Goal: Information Seeking & Learning: Check status

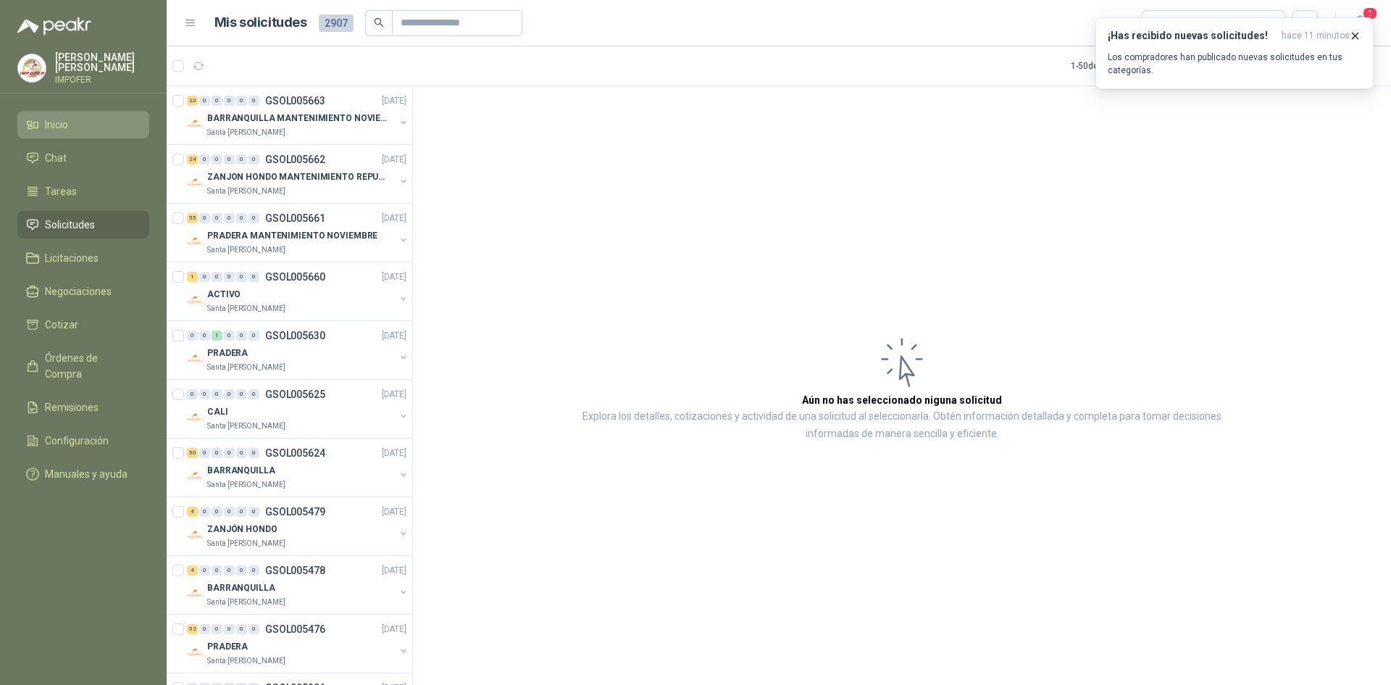
click at [57, 111] on link "Inicio" at bounding box center [83, 125] width 132 height 28
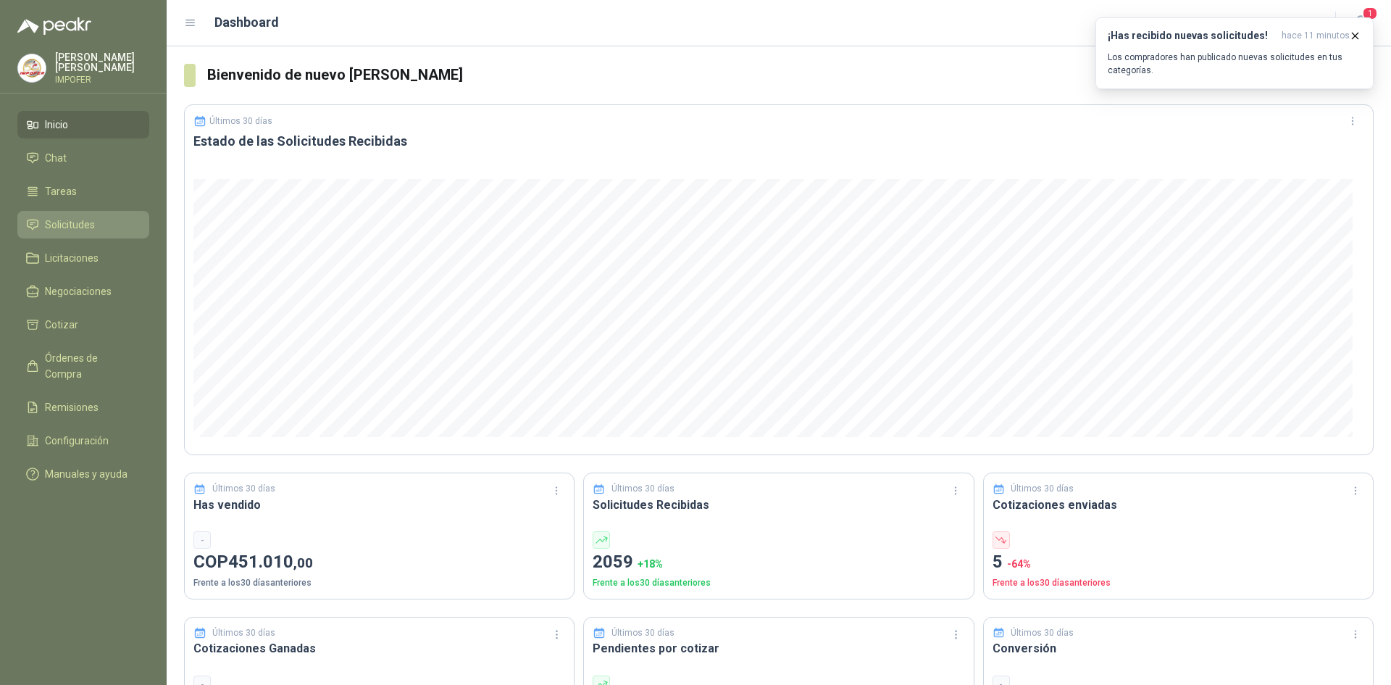
click at [73, 222] on span "Solicitudes" at bounding box center [70, 225] width 50 height 16
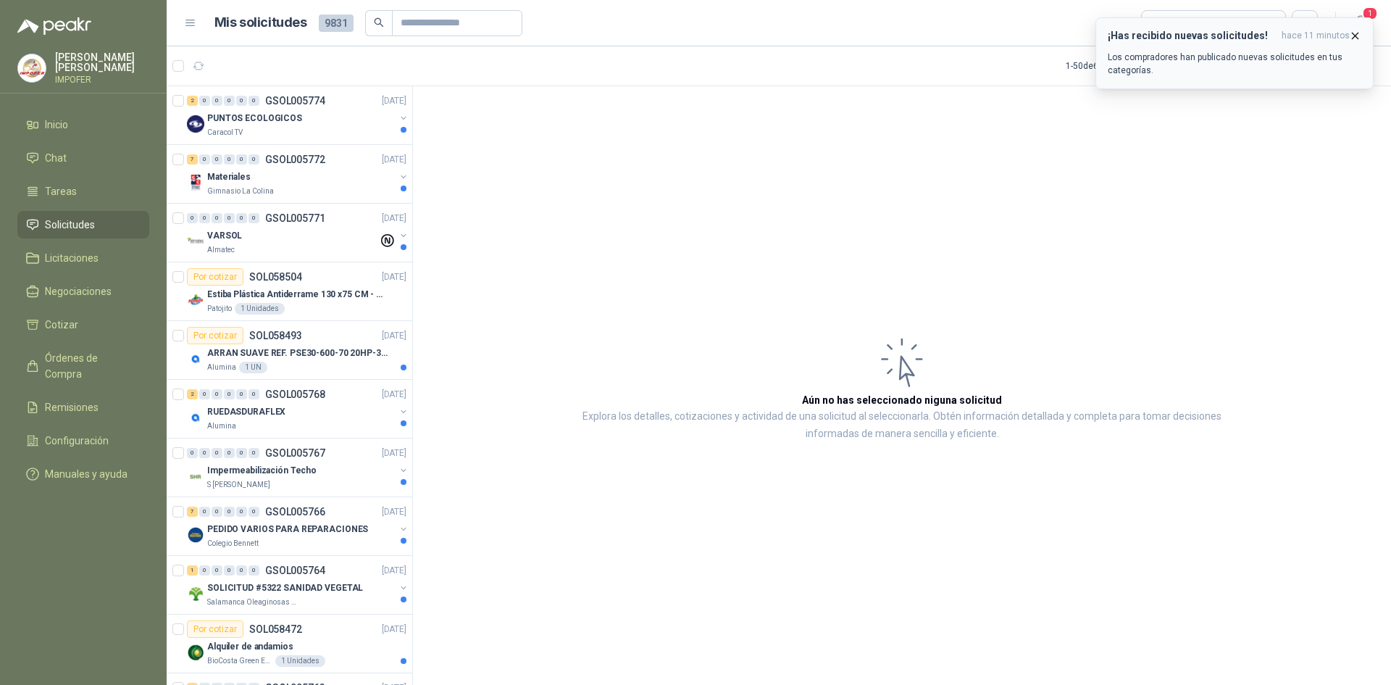
click at [1354, 38] on icon "button" at bounding box center [1355, 36] width 12 height 12
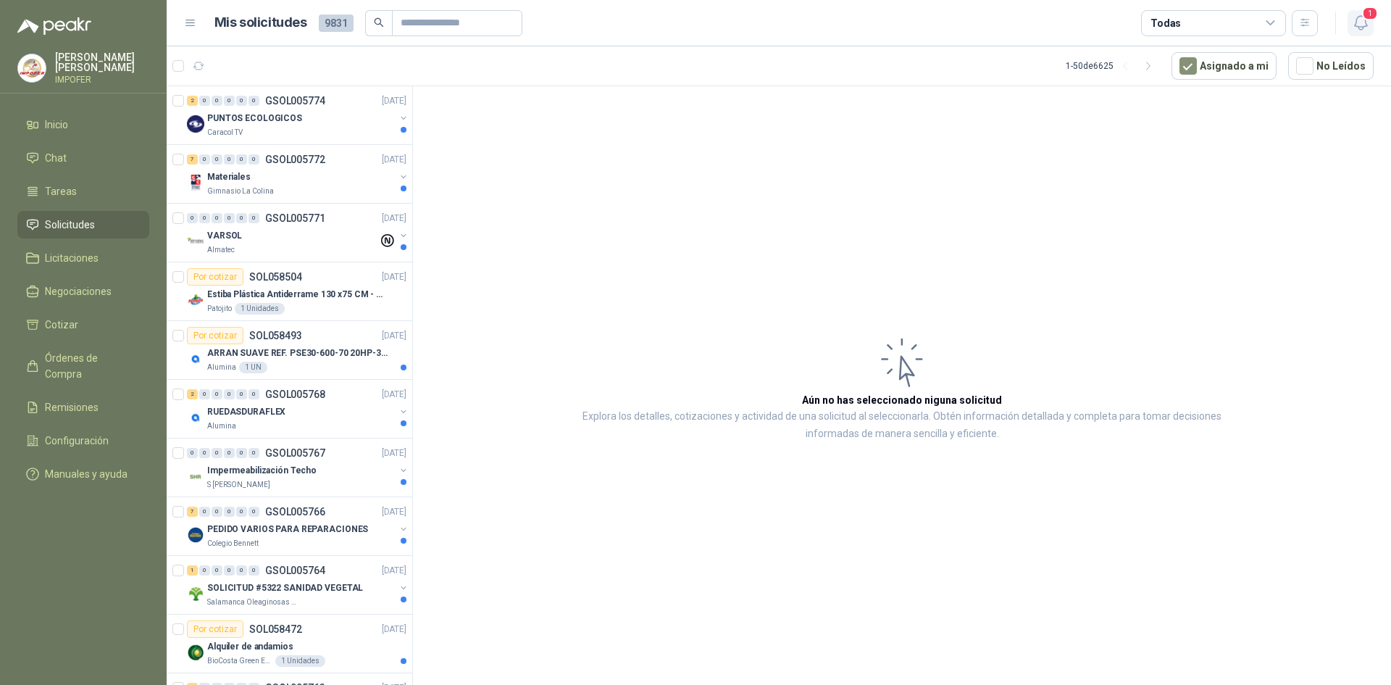
click at [1362, 18] on span "1" at bounding box center [1370, 14] width 16 height 14
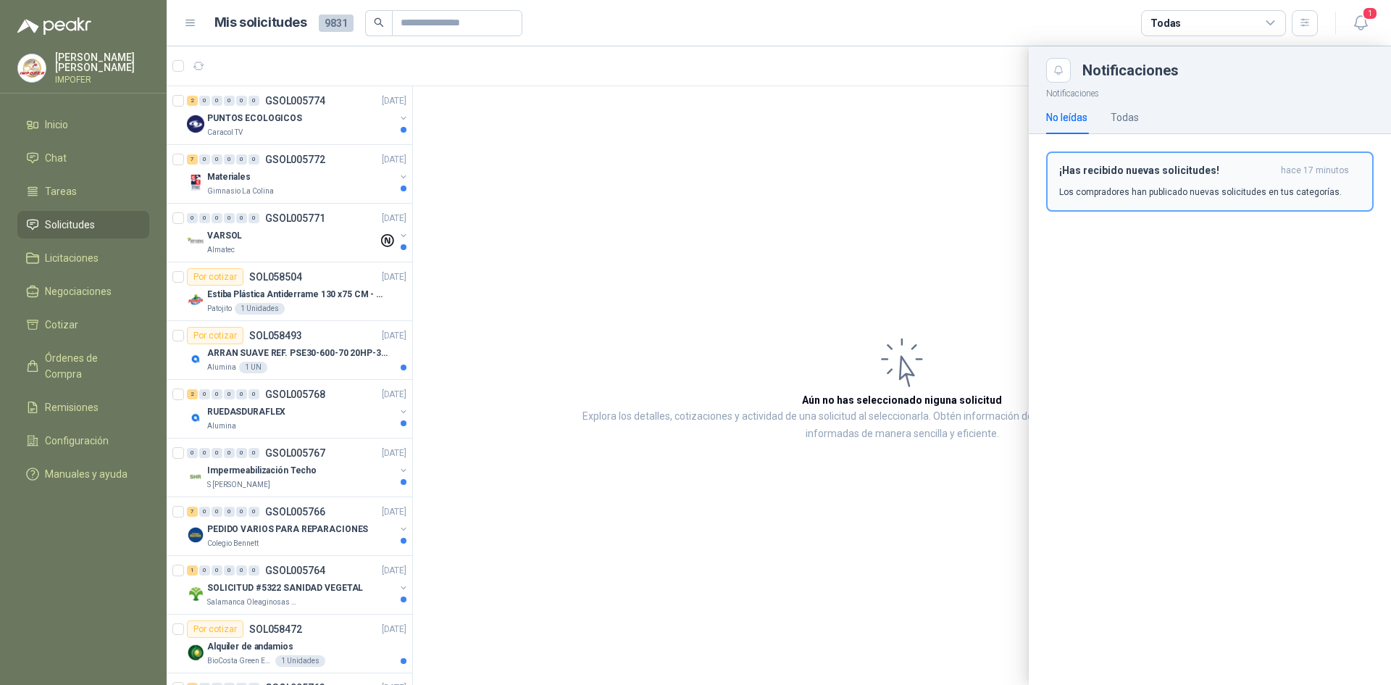
click at [1192, 172] on h3 "¡Has recibido nuevas solicitudes!" at bounding box center [1167, 170] width 216 height 12
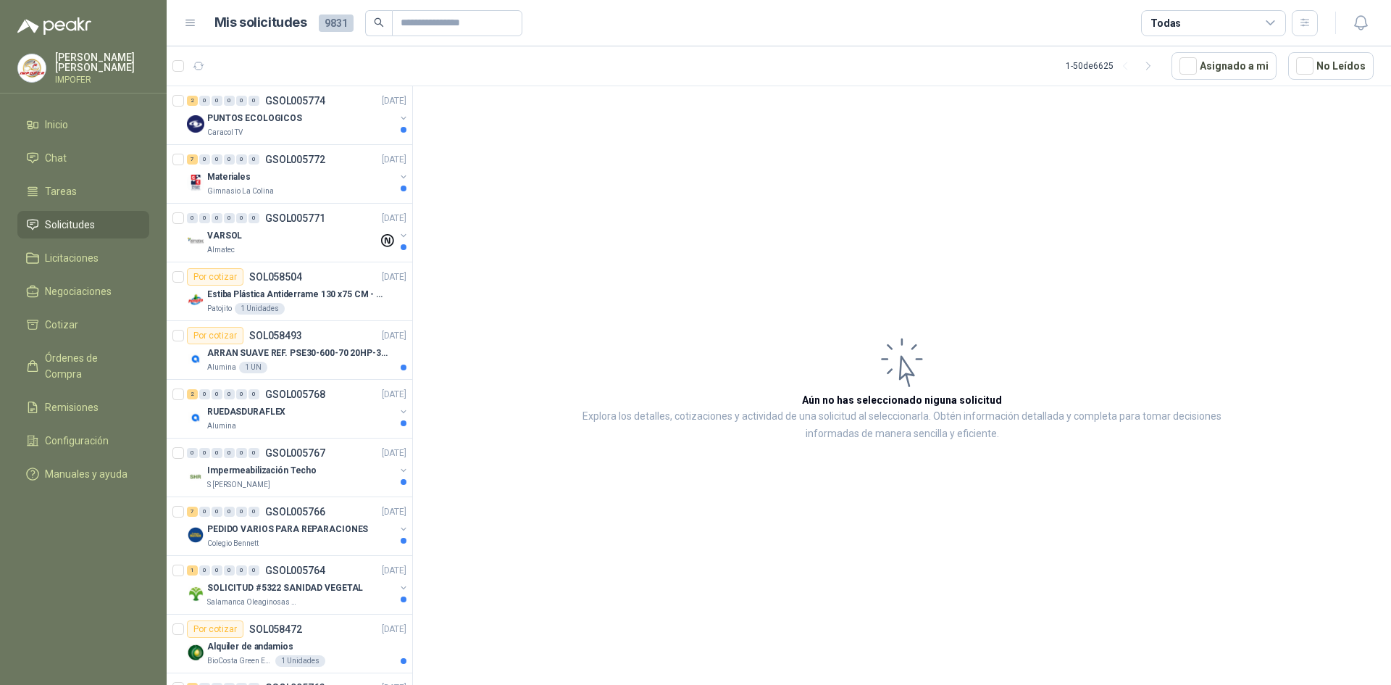
click at [509, 431] on article "Aún no has seleccionado niguna solicitud Explora los detalles, cotizaciones y a…" at bounding box center [902, 388] width 978 height 604
